Goal: Task Accomplishment & Management: Use online tool/utility

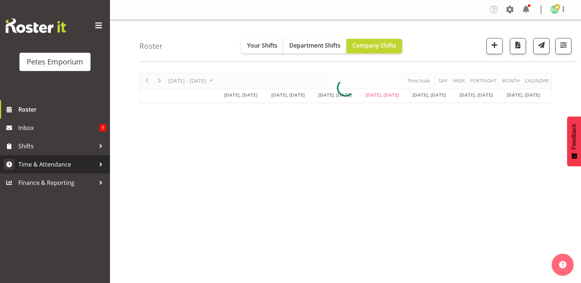
click at [66, 166] on span "Time & Attendance" at bounding box center [56, 164] width 77 height 11
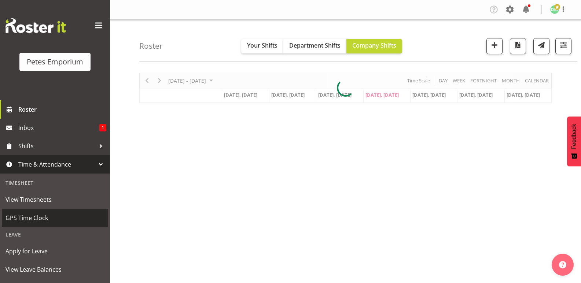
click at [41, 218] on span "GPS Time Clock" at bounding box center [54, 217] width 99 height 11
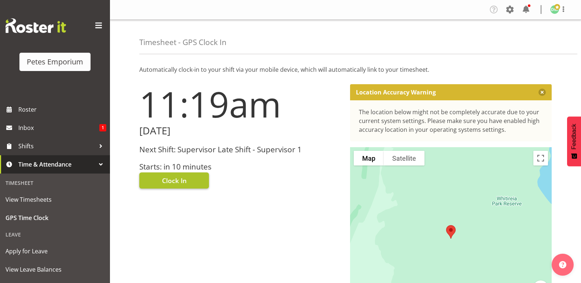
click at [182, 175] on button "Clock In" at bounding box center [174, 181] width 70 height 16
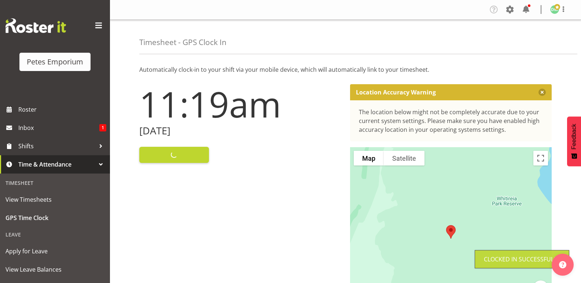
click at [554, 12] on img at bounding box center [554, 9] width 9 height 9
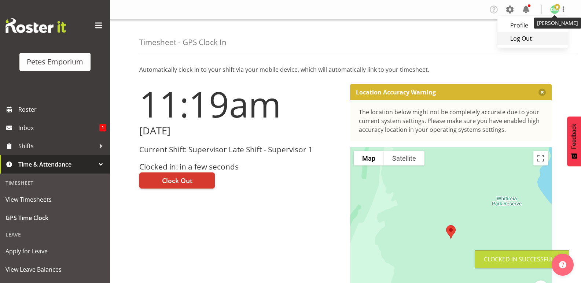
click at [521, 39] on link "Log Out" at bounding box center [532, 38] width 70 height 13
